Goal: Task Accomplishment & Management: Use online tool/utility

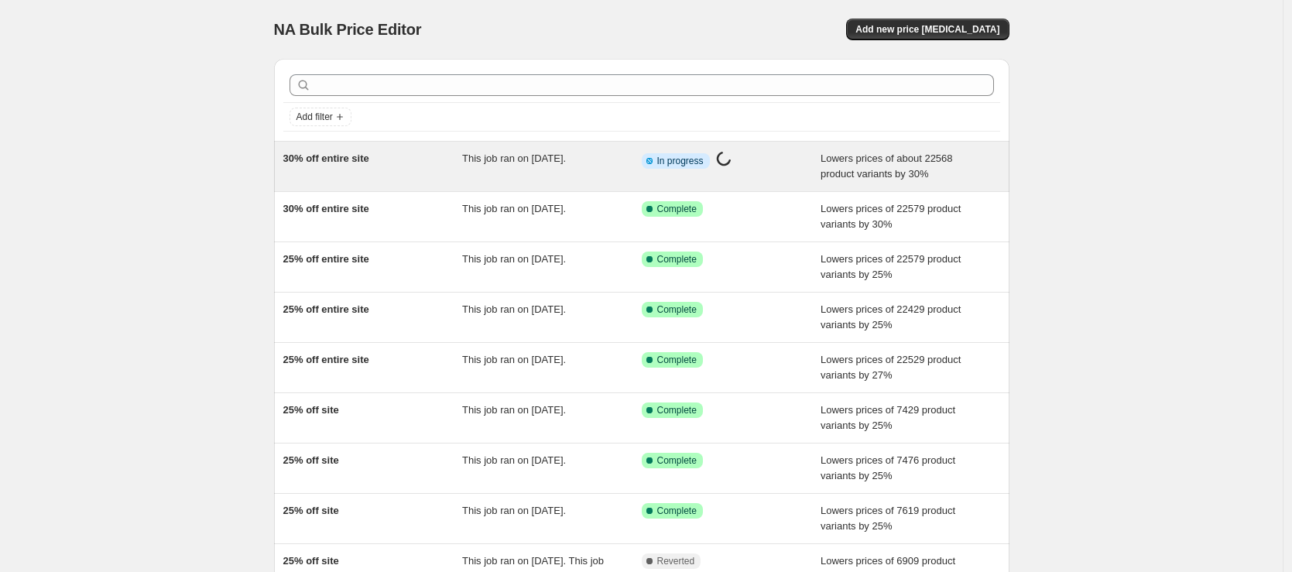
click at [391, 175] on div "30% off entire site" at bounding box center [373, 166] width 180 height 31
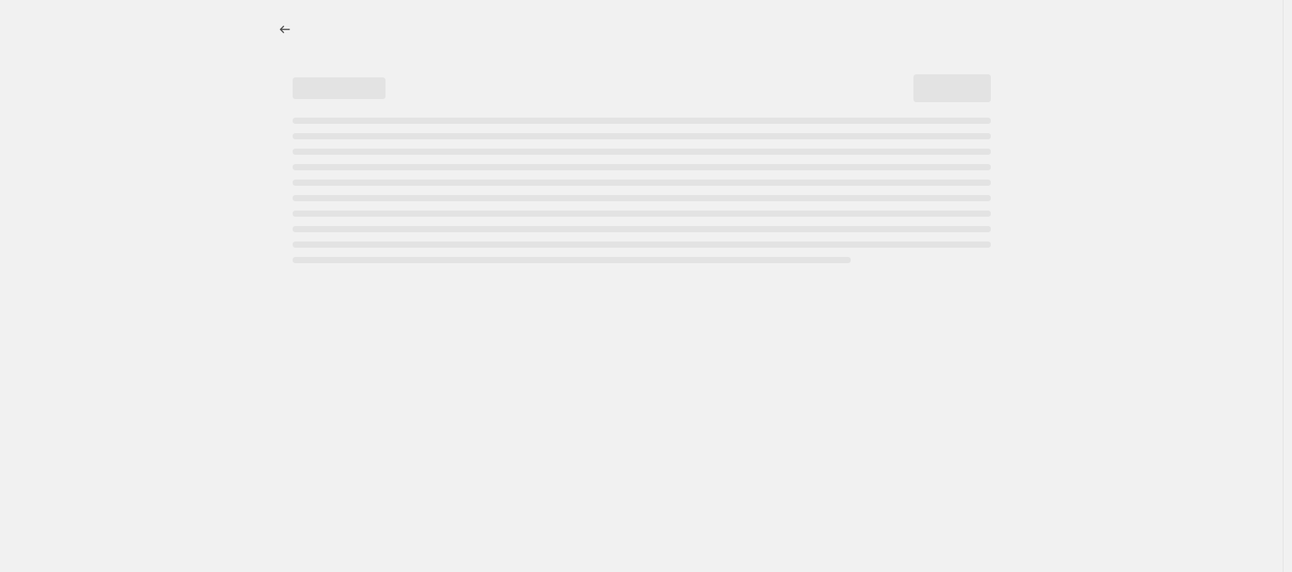
select select "percentage"
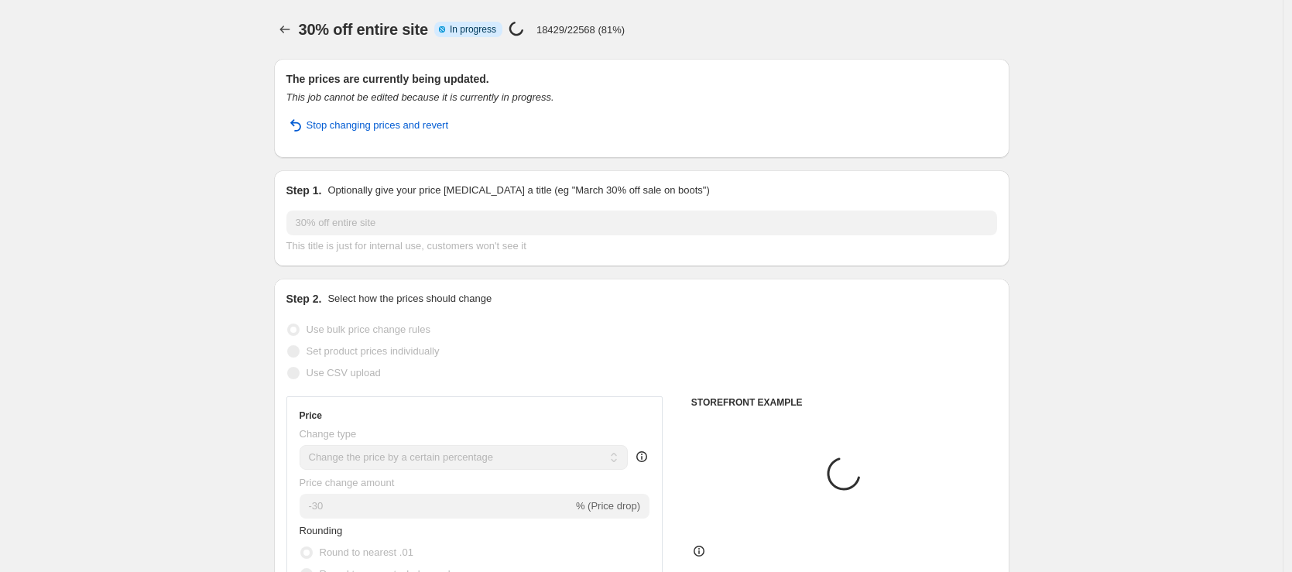
select select "collection"
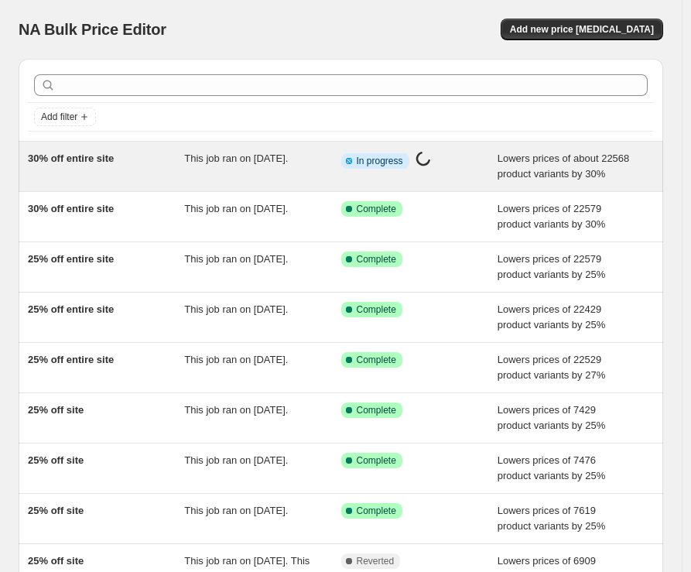
click at [111, 162] on span "30% off entire site" at bounding box center [71, 159] width 86 height 12
